Goal: Book appointment/travel/reservation

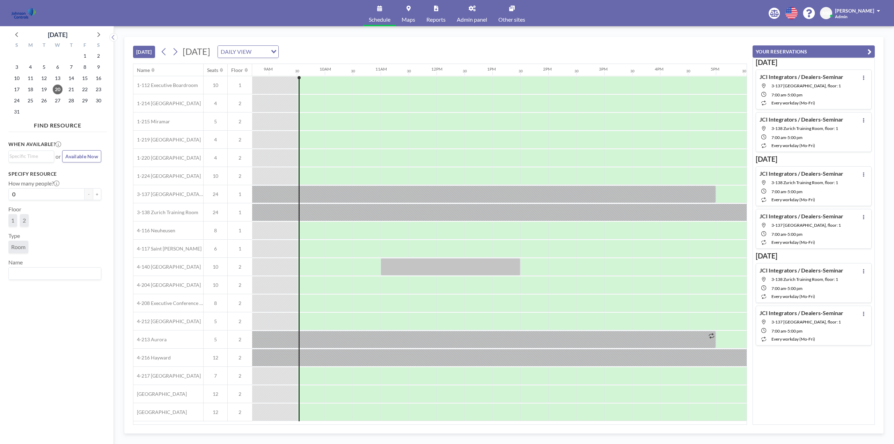
scroll to position [0, 503]
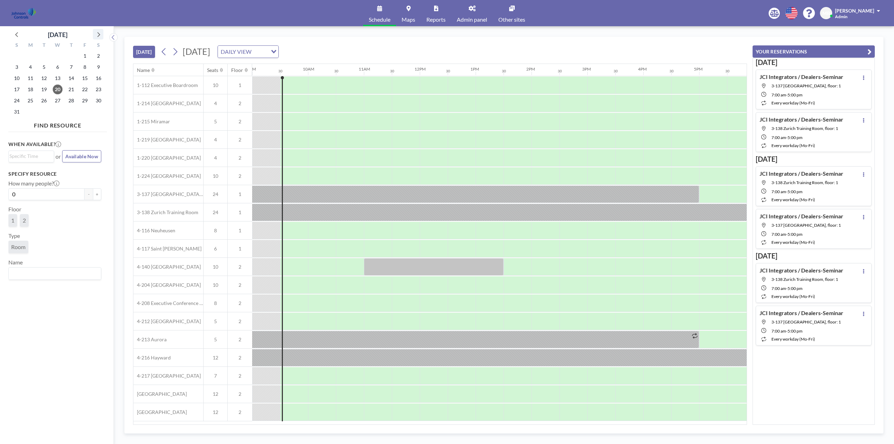
click at [99, 34] on icon at bounding box center [98, 34] width 3 height 5
click at [100, 33] on icon at bounding box center [98, 34] width 9 height 9
click at [60, 66] on span "8" at bounding box center [58, 67] width 10 height 10
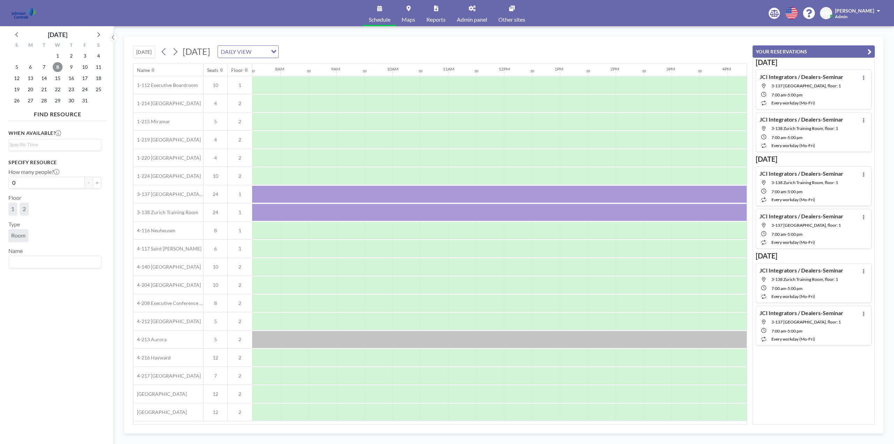
scroll to position [0, 419]
click at [58, 77] on span "15" at bounding box center [58, 78] width 10 height 10
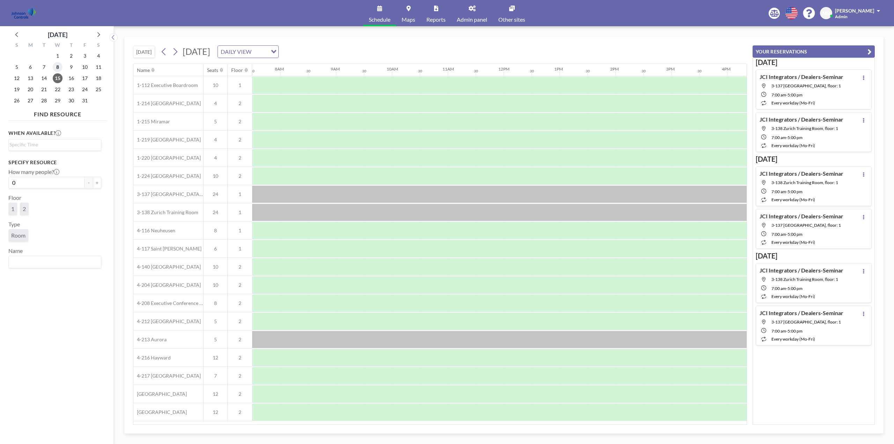
click at [58, 64] on span "8" at bounding box center [58, 67] width 10 height 10
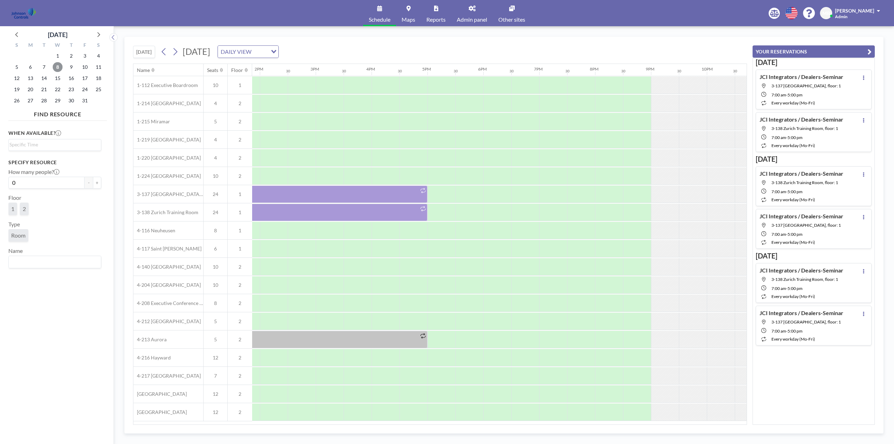
scroll to position [0, 787]
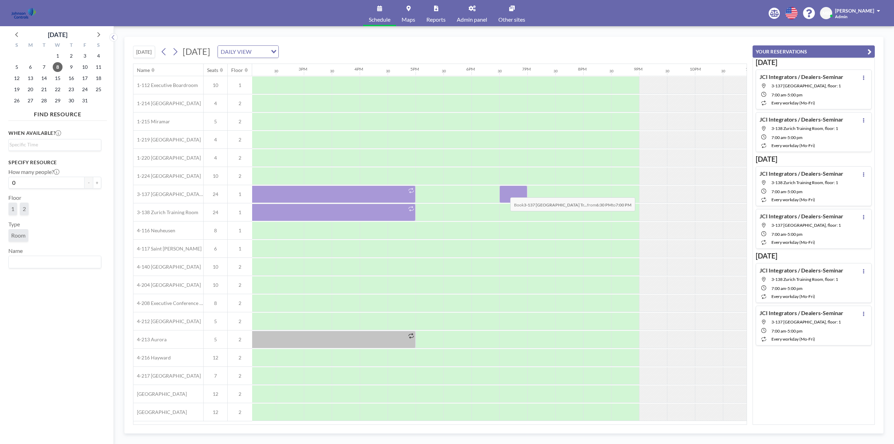
click at [505, 192] on div at bounding box center [514, 194] width 28 height 17
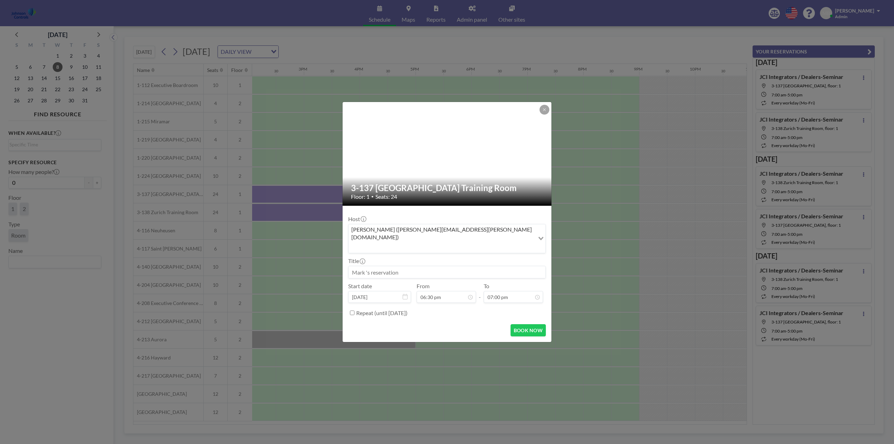
click at [413, 266] on input at bounding box center [447, 272] width 197 height 12
type input "Sage Dental Meeting"
click at [507, 266] on div "08:30 pm" at bounding box center [506, 272] width 82 height 13
type input "08:30 pm"
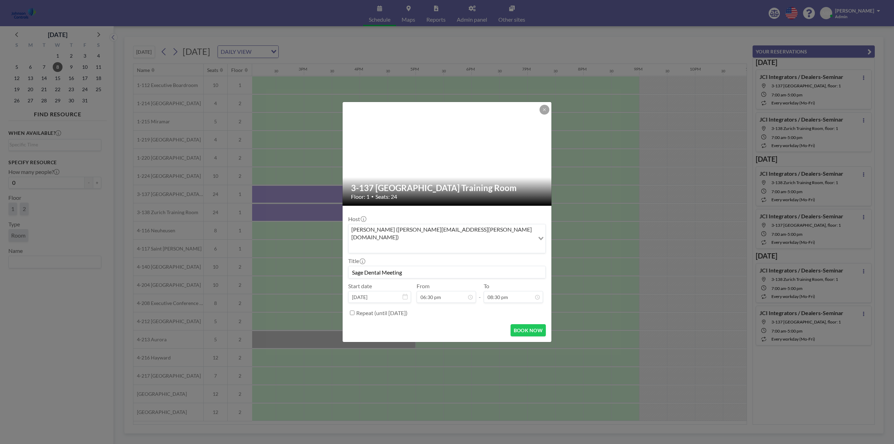
scroll to position [0, 0]
click at [529, 324] on button "BOOK NOW" at bounding box center [528, 330] width 35 height 12
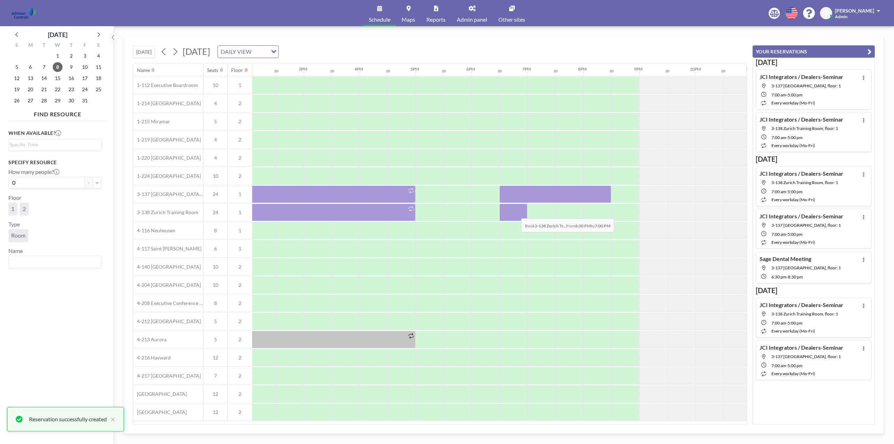
click at [516, 213] on div at bounding box center [514, 212] width 28 height 17
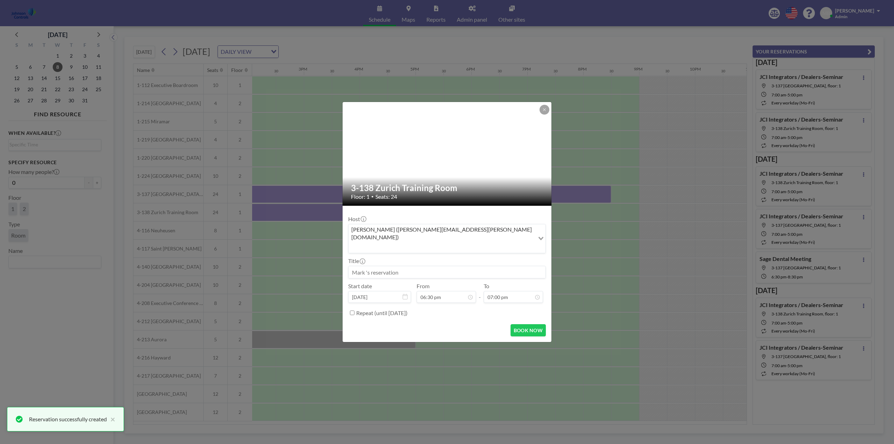
click at [427, 266] on input at bounding box center [447, 272] width 197 height 12
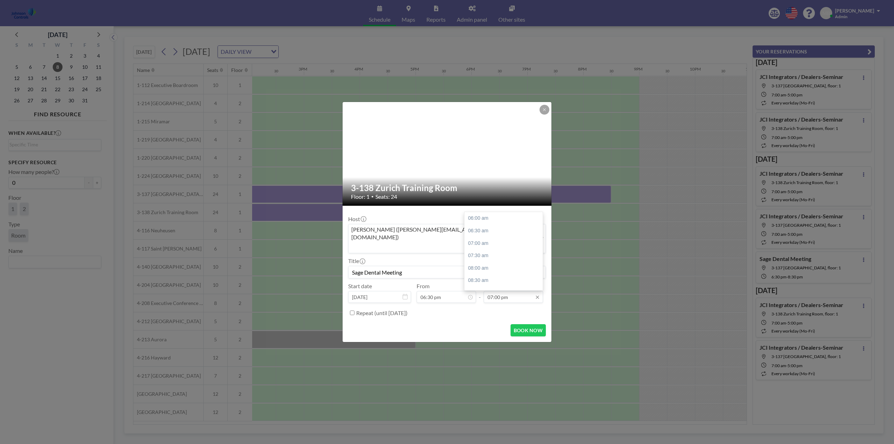
scroll to position [307, 0]
type input "Sage Dental Meeting"
click at [496, 266] on div "08:30 pm" at bounding box center [506, 272] width 82 height 13
type input "08:30 pm"
click at [531, 324] on button "BOOK NOW" at bounding box center [528, 330] width 35 height 12
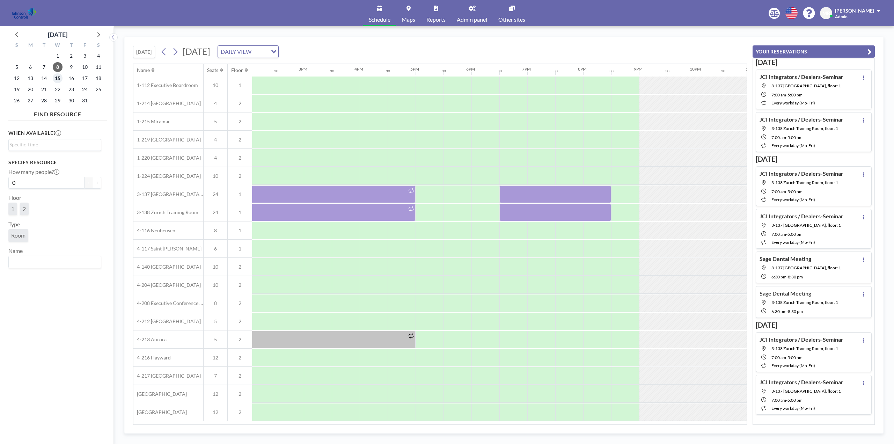
click at [57, 79] on span "15" at bounding box center [58, 78] width 10 height 10
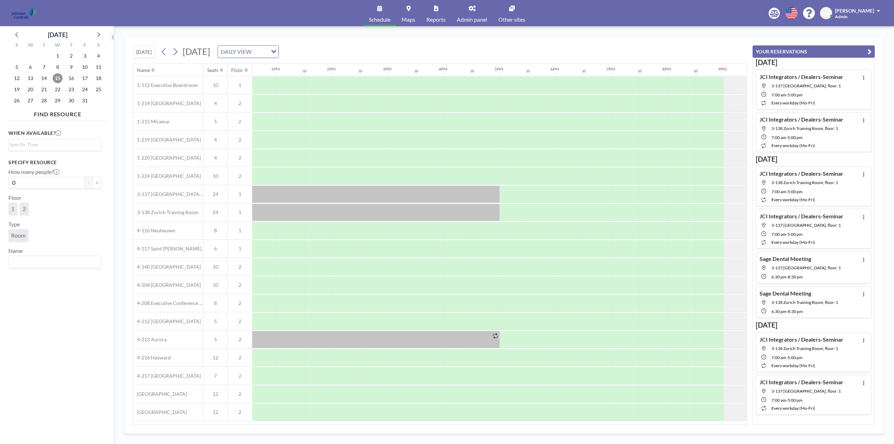
scroll to position [0, 764]
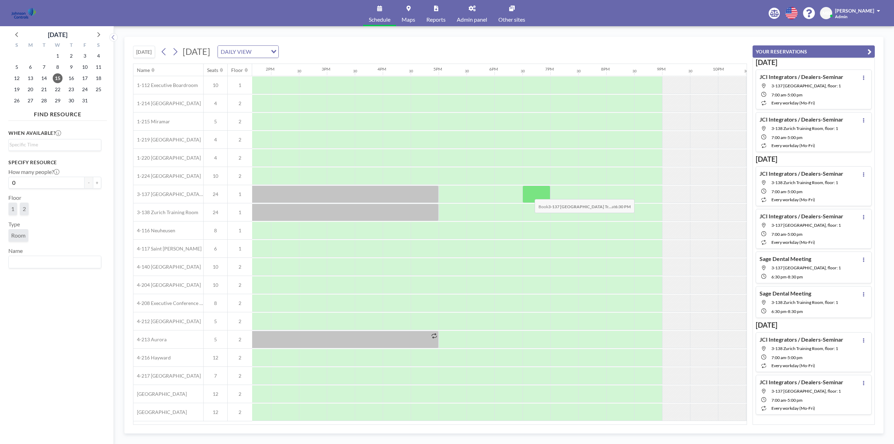
click at [529, 194] on div at bounding box center [537, 194] width 28 height 17
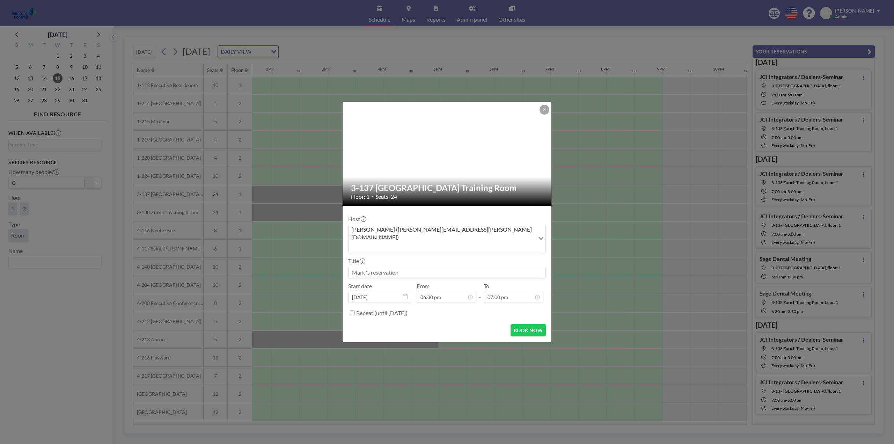
click at [392, 266] on input at bounding box center [447, 272] width 197 height 12
type input "Sage Dental Meeting"
click at [506, 266] on div "08:30 pm" at bounding box center [506, 272] width 82 height 13
type input "08:30 pm"
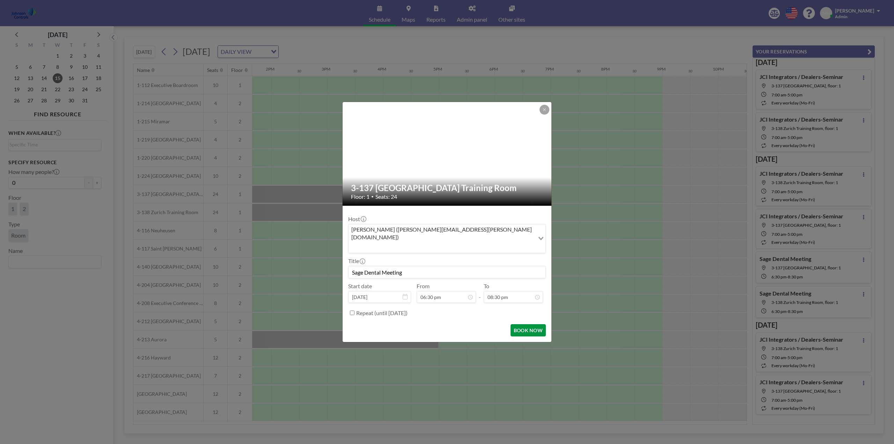
click at [529, 324] on button "BOOK NOW" at bounding box center [528, 330] width 35 height 12
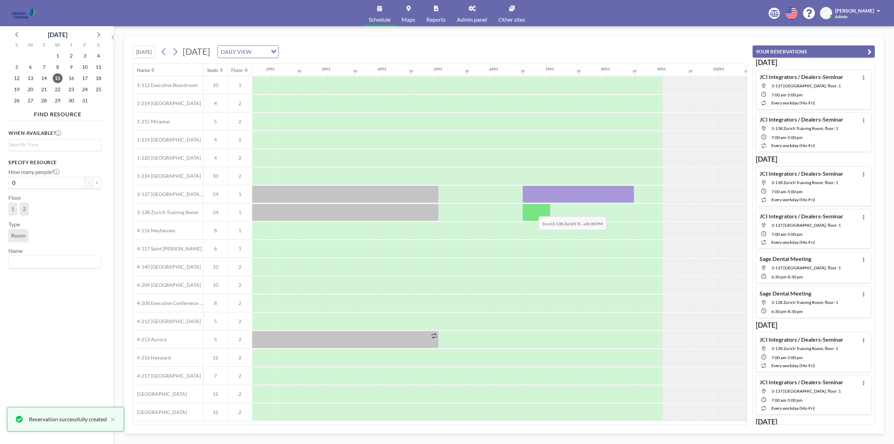
click at [533, 211] on div at bounding box center [537, 212] width 28 height 17
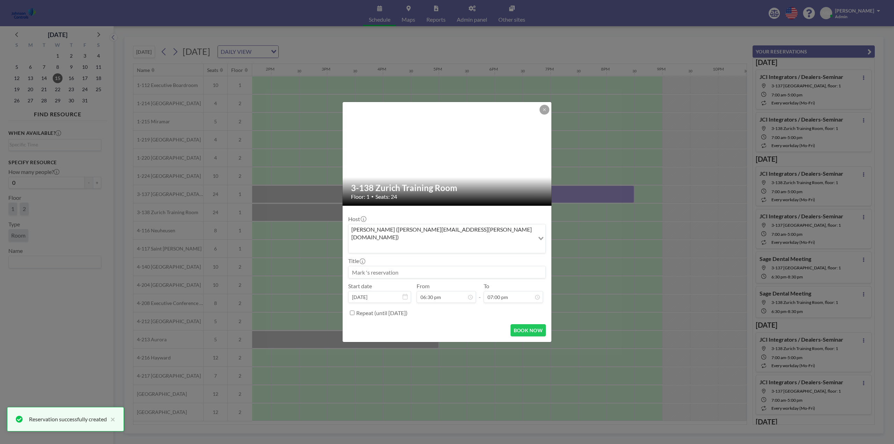
click at [394, 266] on input at bounding box center [447, 272] width 197 height 12
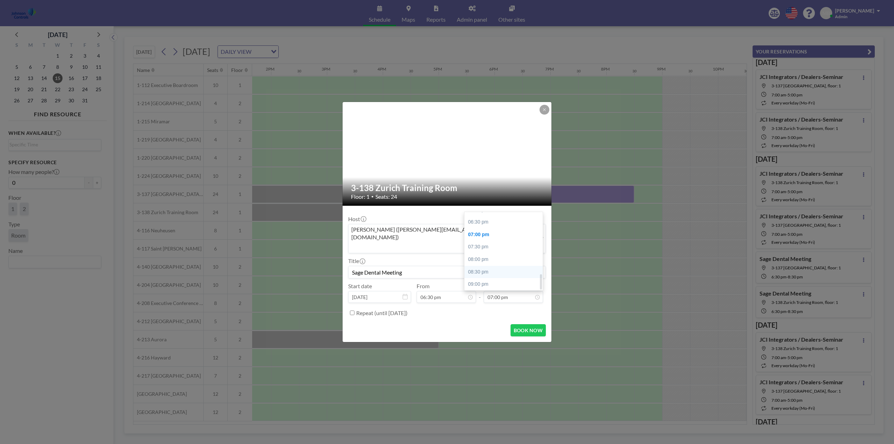
type input "Sage Dental Meeting"
click at [497, 266] on div "08:30 pm" at bounding box center [506, 272] width 82 height 13
type input "08:30 pm"
click at [530, 324] on button "BOOK NOW" at bounding box center [528, 330] width 35 height 12
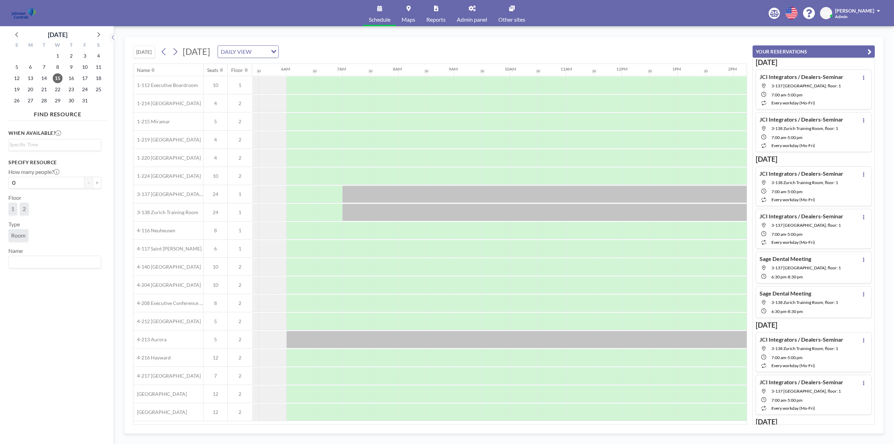
scroll to position [0, 310]
